Goal: Transaction & Acquisition: Book appointment/travel/reservation

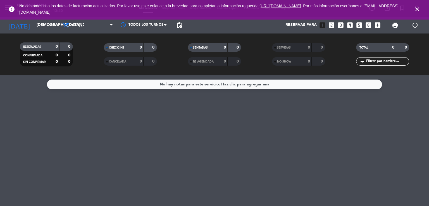
click at [417, 10] on icon "close" at bounding box center [417, 9] width 7 height 7
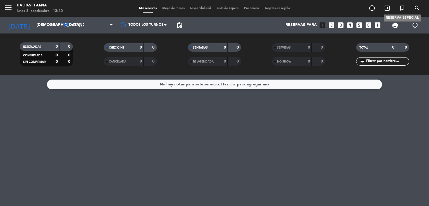
click at [404, 7] on icon "turned_in_not" at bounding box center [402, 8] width 7 height 7
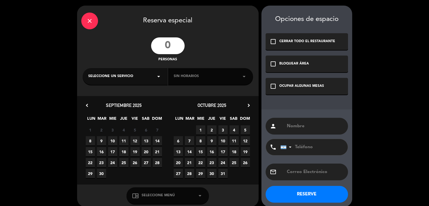
click at [172, 42] on input "number" at bounding box center [167, 45] width 33 height 17
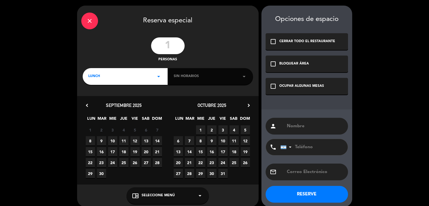
type input "1"
click at [90, 74] on span "LUNCH" at bounding box center [94, 77] width 12 height 6
click at [97, 102] on div "Cena" at bounding box center [125, 100] width 74 height 6
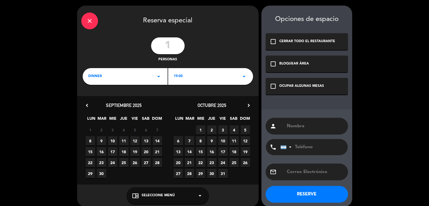
click at [123, 160] on span "25" at bounding box center [123, 162] width 9 height 9
click at [309, 88] on div "OCUPAR ALGUNAS MESAS" at bounding box center [301, 86] width 45 height 6
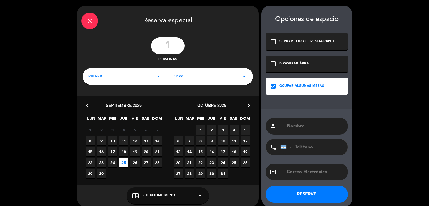
click at [313, 121] on div "person" at bounding box center [306, 126] width 82 height 17
click at [316, 124] on input "text" at bounding box center [314, 126] width 57 height 8
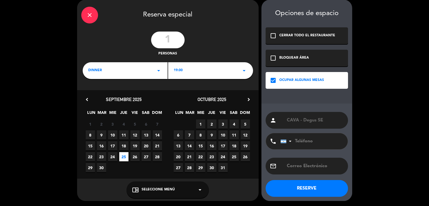
type input "CAVA - Degus SE"
click at [309, 181] on button "RESERVE" at bounding box center [306, 188] width 82 height 17
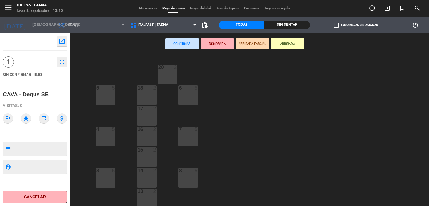
click at [63, 36] on button "open_in_new" at bounding box center [62, 41] width 10 height 10
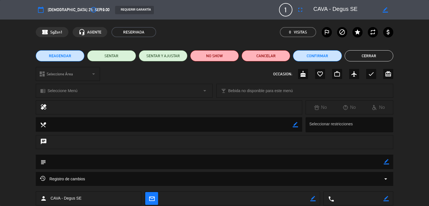
click at [384, 159] on icon "border_color" at bounding box center [385, 161] width 5 height 5
click at [376, 160] on textarea at bounding box center [214, 162] width 337 height 14
type textarea "0809925 - VH- CAVA . Degus SE pedida por [PERSON_NAME]"
click at [385, 160] on icon at bounding box center [385, 161] width 5 height 5
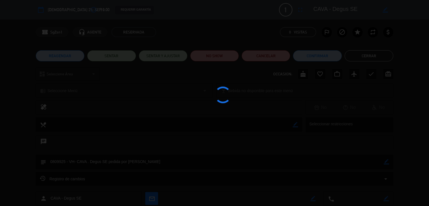
type textarea "0809925 - VH- CAVA . Degus SE pedida por [PERSON_NAME]"
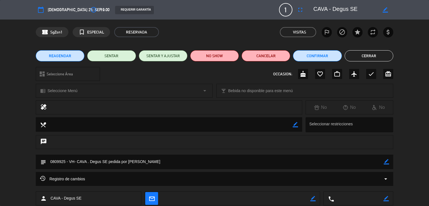
click at [366, 57] on button "Cerrar" at bounding box center [368, 55] width 49 height 11
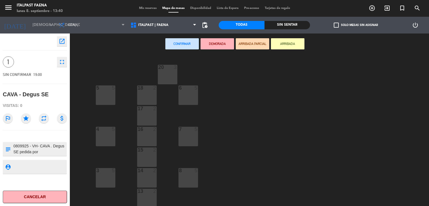
click at [133, 5] on div "menu Italpast Faena lunes 8. septiembre - 13:40 Mis reservas Mapa de mesas Disp…" at bounding box center [214, 8] width 429 height 17
click at [150, 9] on span "Mis reservas" at bounding box center [147, 8] width 23 height 3
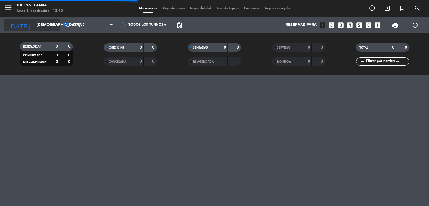
click at [39, 19] on div "[DATE] [DEMOGRAPHIC_DATA] [DATE] arrow_drop_down" at bounding box center [32, 25] width 56 height 12
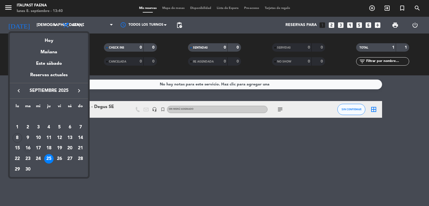
click at [25, 149] on div "16" at bounding box center [27, 147] width 9 height 9
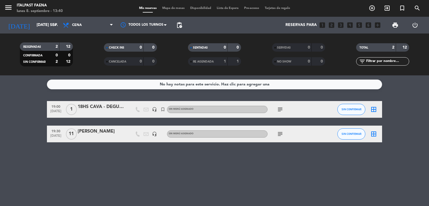
click at [111, 107] on div "18HS CAVA - DEGUS SE" at bounding box center [101, 106] width 47 height 7
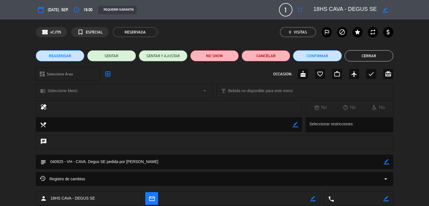
click at [269, 59] on button "Cancelar" at bounding box center [265, 55] width 49 height 11
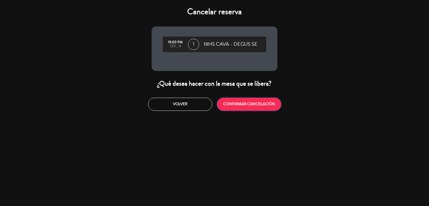
click at [228, 103] on button "CONFIRMAR CANCELACIÓN" at bounding box center [249, 104] width 64 height 13
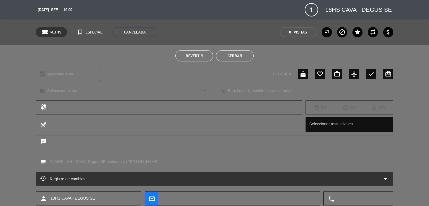
click at [232, 55] on button "Cerrar" at bounding box center [235, 55] width 38 height 11
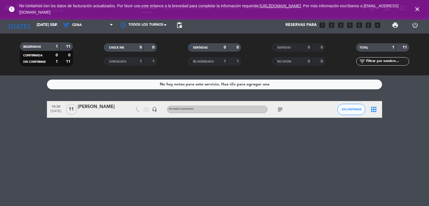
click at [50, 38] on div "RESERVADAS 1 11 CONFIRMADA 0 0 SIN CONFIRMAR 1 11 CHECK INS 0 0 CANCELADA 1 1 S…" at bounding box center [214, 54] width 429 height 42
click at [44, 24] on input "[DATE] sep." at bounding box center [60, 25] width 53 height 10
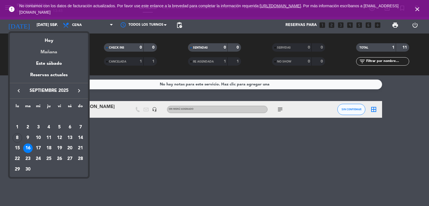
click at [54, 53] on div "Mañana" at bounding box center [49, 49] width 78 height 11
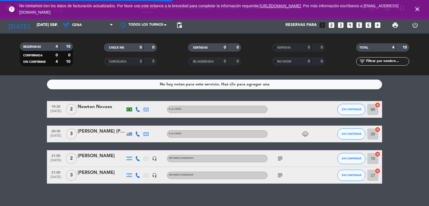
click at [418, 9] on icon "close" at bounding box center [417, 9] width 7 height 7
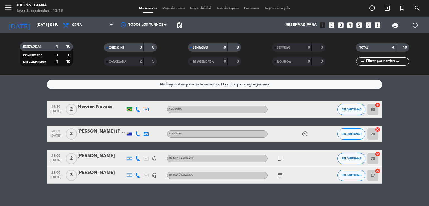
click at [2, 4] on div "menu Italpast Faena lunes 8. septiembre - 13:45" at bounding box center [53, 8] width 107 height 13
click at [6, 6] on icon "menu" at bounding box center [8, 7] width 8 height 8
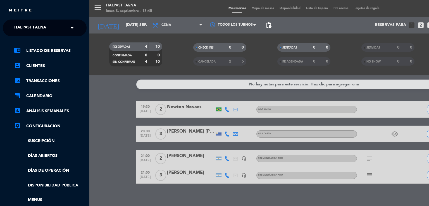
click at [62, 33] on input "text" at bounding box center [45, 28] width 68 height 12
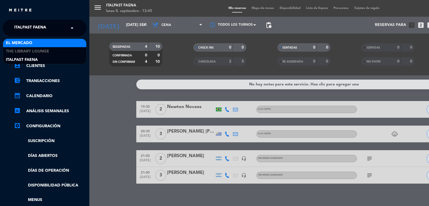
click at [51, 43] on div "El Mercado" at bounding box center [44, 43] width 83 height 8
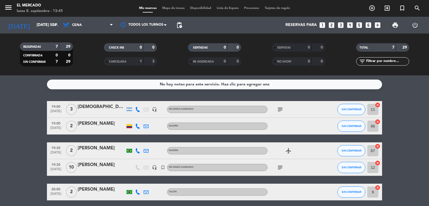
scroll to position [28, 0]
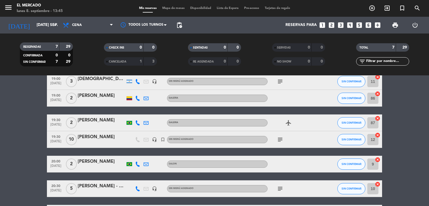
click at [281, 141] on icon "subject" at bounding box center [280, 139] width 7 height 7
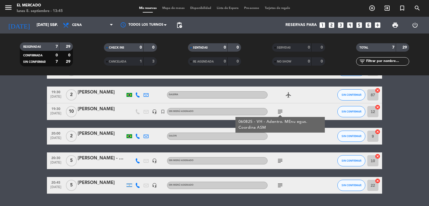
scroll to position [71, 0]
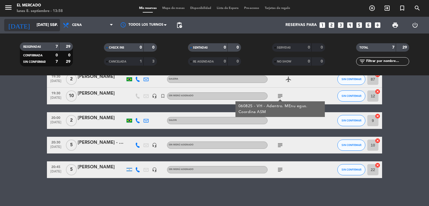
click at [47, 29] on input "[DATE] sep." at bounding box center [60, 25] width 53 height 10
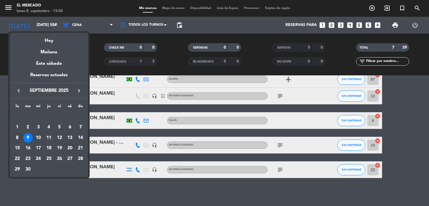
click at [71, 150] on div "20" at bounding box center [69, 147] width 9 height 9
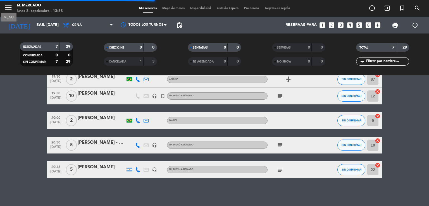
scroll to position [30, 0]
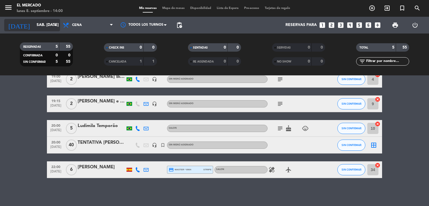
click at [44, 28] on input "sáb. [DATE]" at bounding box center [60, 25] width 53 height 10
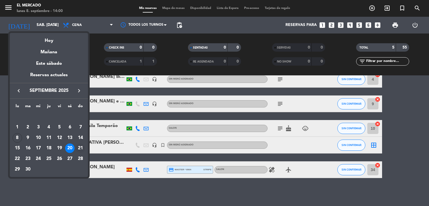
click at [81, 147] on div "21" at bounding box center [80, 147] width 9 height 9
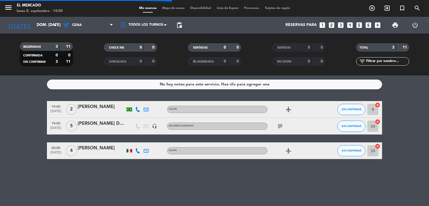
scroll to position [0, 0]
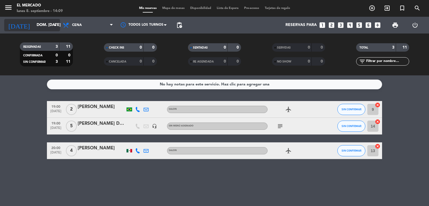
click at [38, 28] on input "dom. [DATE]" at bounding box center [60, 25] width 53 height 10
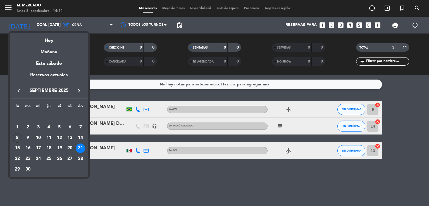
click at [82, 90] on icon "keyboard_arrow_right" at bounding box center [79, 90] width 7 height 7
click at [83, 128] on div "5" at bounding box center [80, 127] width 9 height 9
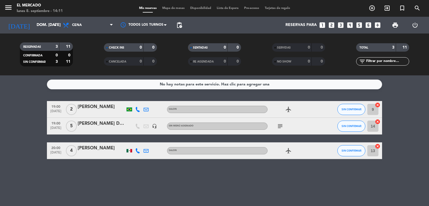
type input "dom. [DATE]"
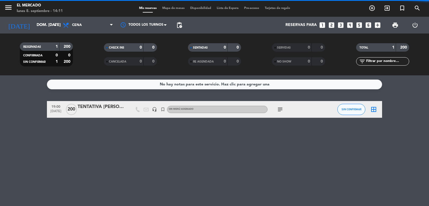
click at [76, 24] on span "Cena" at bounding box center [77, 25] width 10 height 4
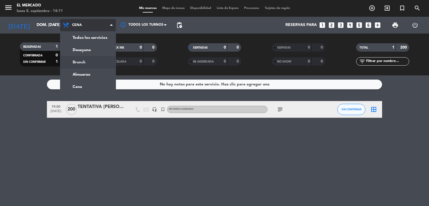
click at [86, 76] on ng-component "menu El [PERSON_NAME] lunes 8. septiembre - 14:11 Mis reservas Mapa de mesas Di…" at bounding box center [214, 103] width 429 height 206
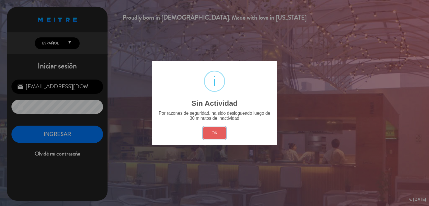
drag, startPoint x: 210, startPoint y: 133, endPoint x: 201, endPoint y: 132, distance: 8.4
click at [210, 133] on button "OK" at bounding box center [214, 133] width 23 height 12
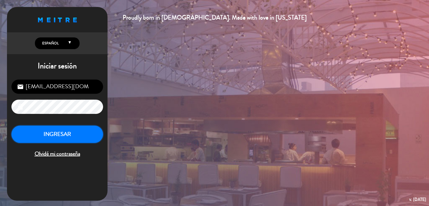
click at [70, 133] on button "INGRESAR" at bounding box center [57, 135] width 92 height 18
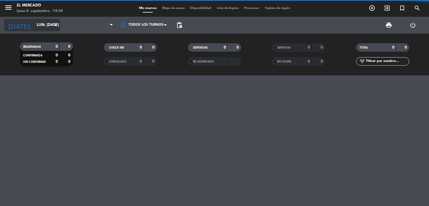
click at [35, 29] on input "lun. [DATE]" at bounding box center [60, 25] width 53 height 10
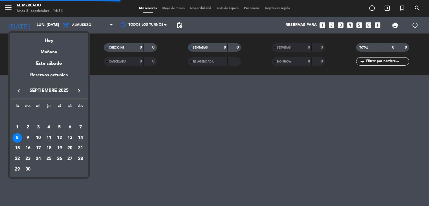
click at [40, 142] on td "10" at bounding box center [38, 138] width 11 height 11
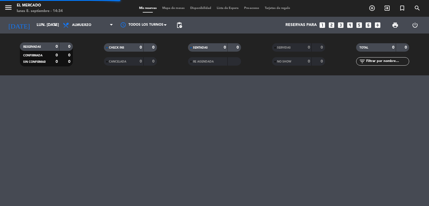
type input "mié. [DATE]"
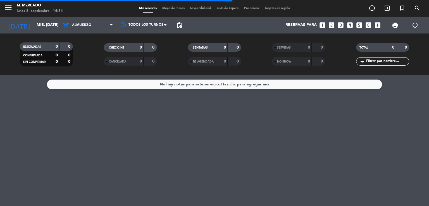
click at [87, 28] on span "Almuerzo" at bounding box center [88, 25] width 56 height 12
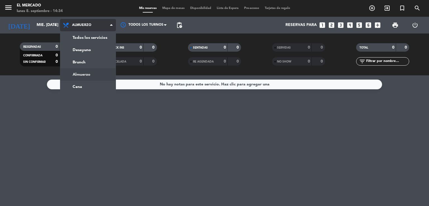
click at [85, 86] on ng-component "menu El [PERSON_NAME] lunes 8. septiembre - 14:34 Mis reservas Mapa de mesas Di…" at bounding box center [214, 103] width 429 height 206
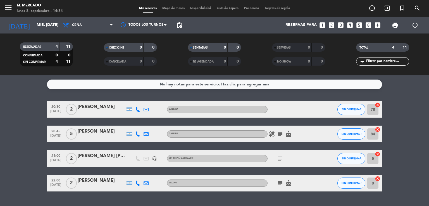
scroll to position [13, 0]
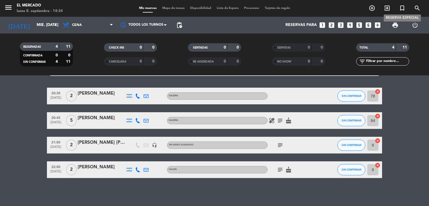
click at [400, 9] on icon "turned_in_not" at bounding box center [402, 8] width 7 height 7
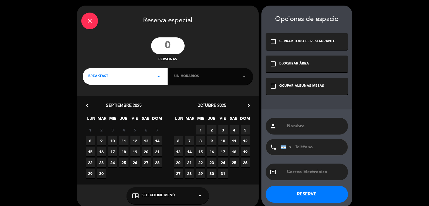
click at [170, 48] on input "number" at bounding box center [167, 45] width 33 height 17
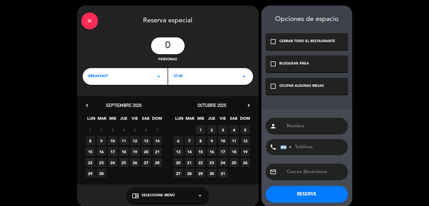
type input "0"
type input "20"
click at [144, 78] on div "BREAKFAST arrow_drop_down" at bounding box center [125, 76] width 85 height 17
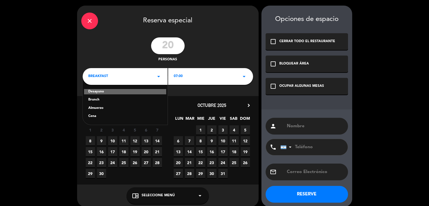
click at [95, 115] on div "Cena" at bounding box center [125, 117] width 74 height 6
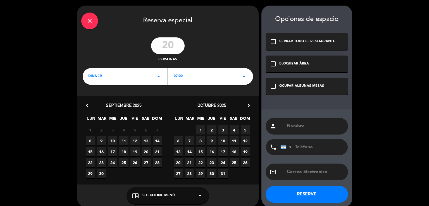
click at [107, 137] on div "8 9 10 11 12 13 14" at bounding box center [124, 140] width 88 height 11
click at [109, 138] on span "10" at bounding box center [112, 140] width 9 height 9
click at [288, 87] on div "OCUPAR ALGUNAS MESAS" at bounding box center [301, 86] width 45 height 6
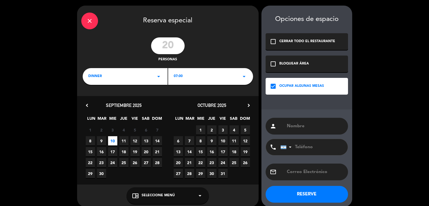
click at [158, 73] on div "dinner arrow_drop_down" at bounding box center [125, 76] width 85 height 17
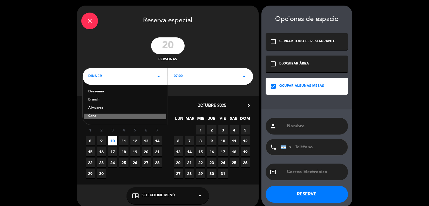
click at [186, 76] on div "07:00 arrow_drop_down" at bounding box center [210, 76] width 85 height 17
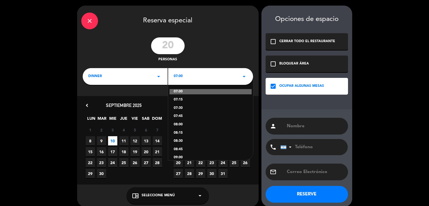
click at [135, 81] on div "dinner arrow_drop_down" at bounding box center [125, 76] width 85 height 17
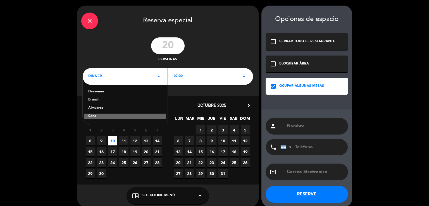
click at [100, 117] on div "Cena" at bounding box center [125, 117] width 82 height 6
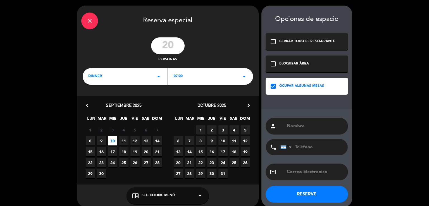
click at [203, 73] on div "07:00 arrow_drop_down" at bounding box center [210, 76] width 85 height 17
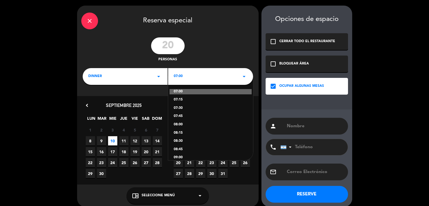
click at [183, 109] on div "07:30" at bounding box center [211, 108] width 74 height 6
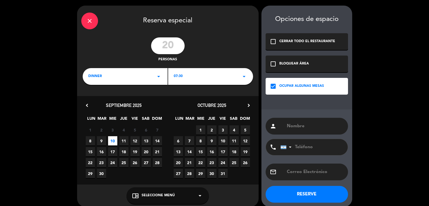
click at [145, 78] on div "dinner arrow_drop_down" at bounding box center [125, 76] width 85 height 17
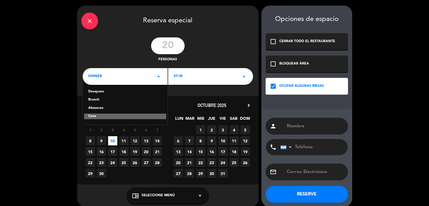
click at [109, 102] on div "Brunch" at bounding box center [125, 100] width 74 height 6
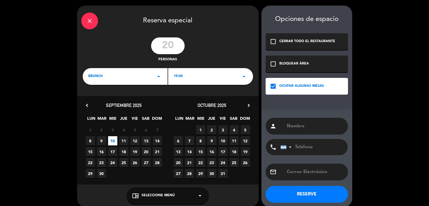
click at [113, 78] on div "brunch arrow_drop_down" at bounding box center [125, 76] width 85 height 17
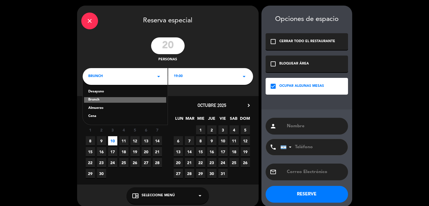
click at [97, 114] on div "Cena" at bounding box center [125, 117] width 74 height 6
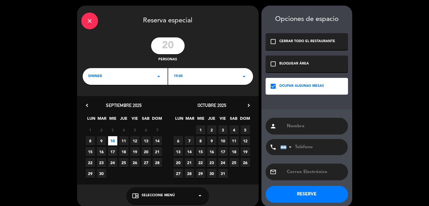
click at [211, 75] on div "19:00 arrow_drop_down" at bounding box center [210, 76] width 85 height 17
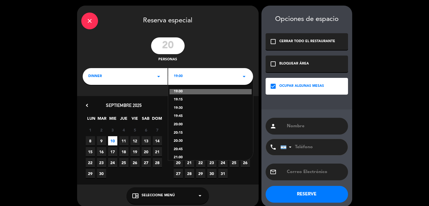
click at [177, 107] on div "19:30" at bounding box center [211, 108] width 74 height 6
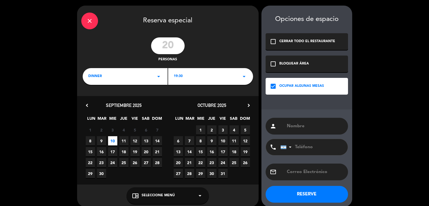
click at [306, 126] on input "text" at bounding box center [314, 126] width 57 height 8
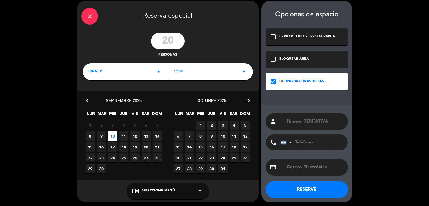
scroll to position [6, 0]
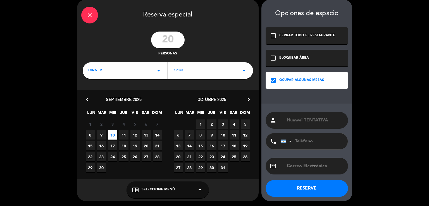
type input "Huawei TENTATIVA"
click at [323, 182] on button "RESERVE" at bounding box center [306, 188] width 82 height 17
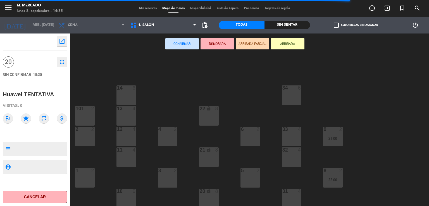
click at [127, 96] on div "14 6" at bounding box center [126, 95] width 20 height 20
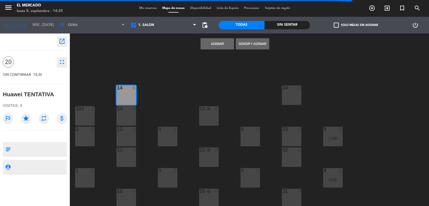
click at [118, 117] on div "13 4" at bounding box center [126, 116] width 20 height 20
click at [122, 150] on div at bounding box center [125, 149] width 9 height 5
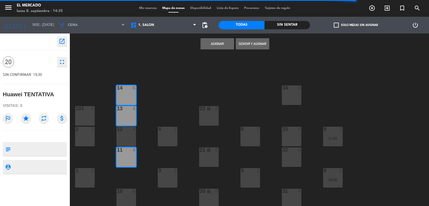
click at [121, 137] on div "12 4" at bounding box center [126, 137] width 20 height 20
drag, startPoint x: 123, startPoint y: 197, endPoint x: 157, endPoint y: 145, distance: 61.8
click at [123, 197] on div "10 6" at bounding box center [126, 199] width 20 height 20
click at [215, 39] on button "Asignar" at bounding box center [216, 43] width 33 height 11
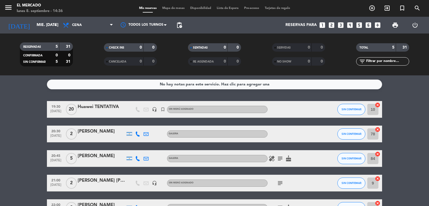
click at [86, 103] on div "Huawei TENTATIVA" at bounding box center [101, 106] width 47 height 7
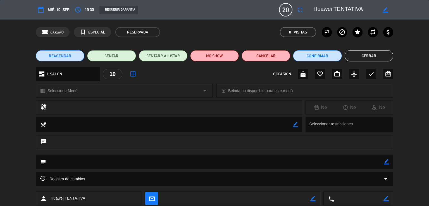
click at [356, 56] on button "Cerrar" at bounding box center [368, 55] width 49 height 11
